Goal: Information Seeking & Learning: Learn about a topic

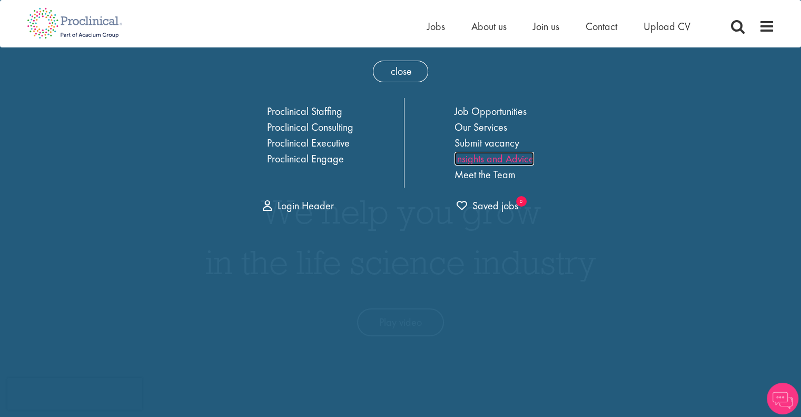
click at [483, 153] on link "Insights and Advice" at bounding box center [495, 159] width 80 height 14
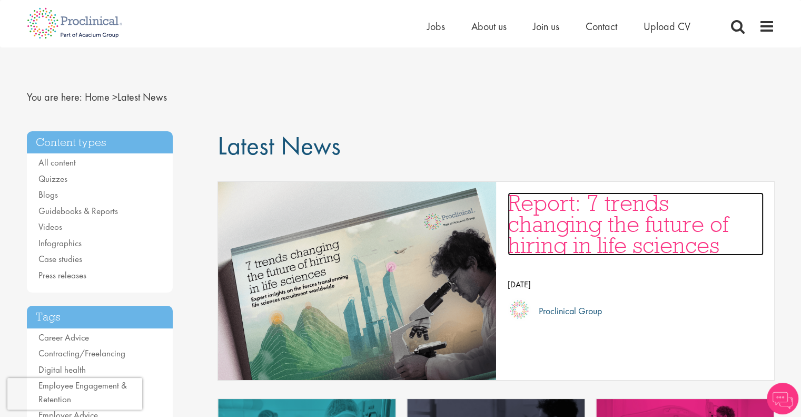
click at [567, 214] on h3 "Report: 7 trends changing the future of hiring in life sciences" at bounding box center [636, 223] width 256 height 63
